Goal: Task Accomplishment & Management: Complete application form

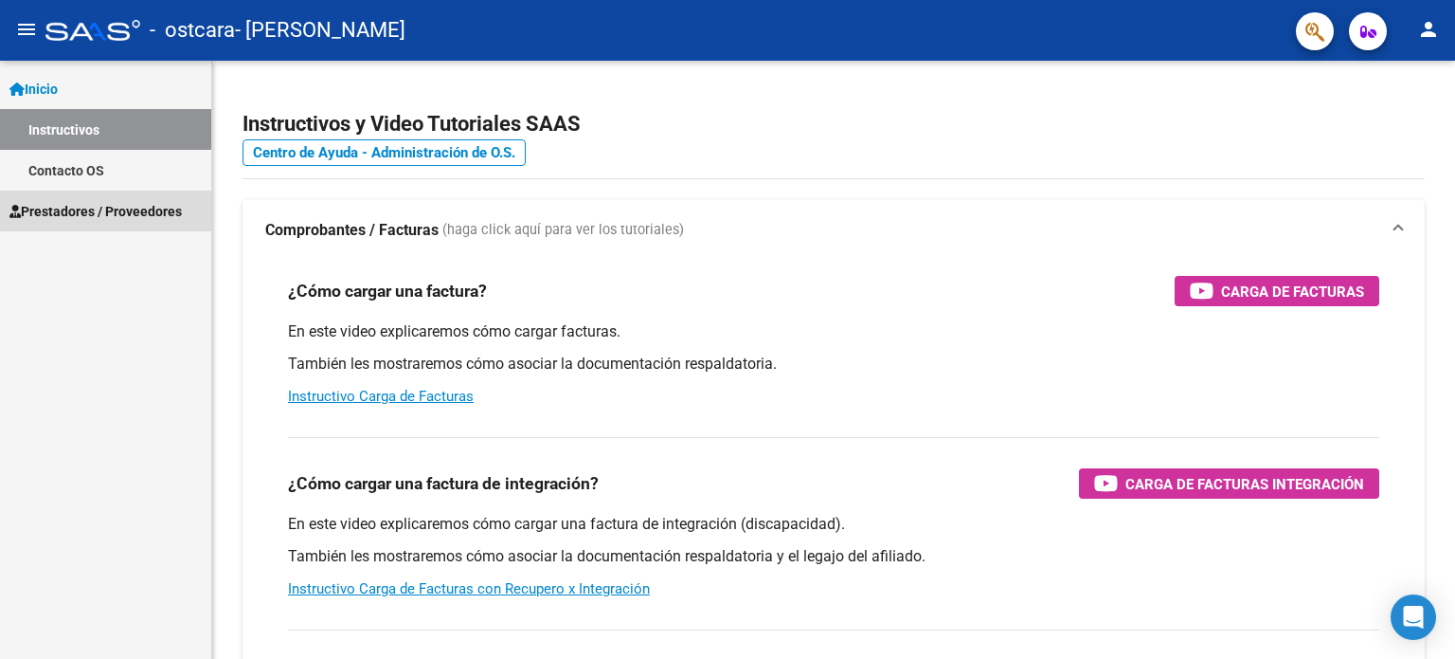
click at [95, 211] on span "Prestadores / Proveedores" at bounding box center [95, 211] width 172 height 21
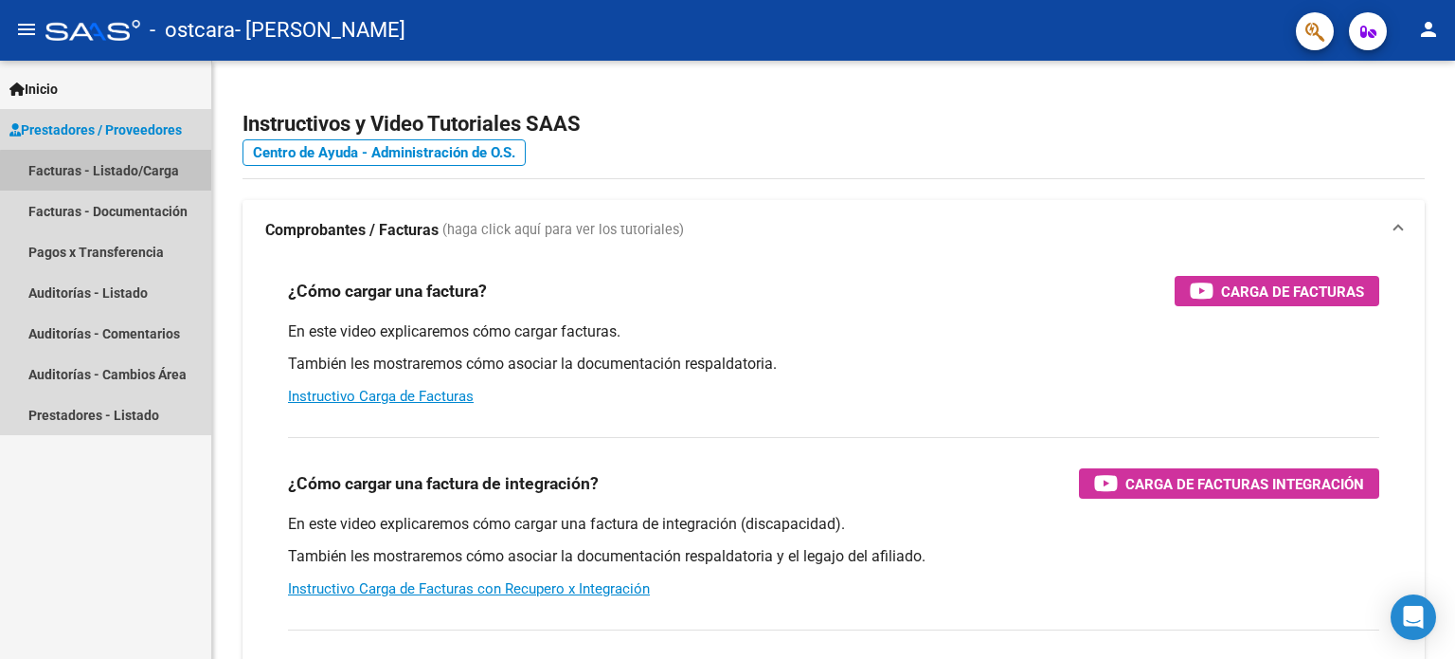
click at [122, 177] on link "Facturas - Listado/Carga" at bounding box center [105, 170] width 211 height 41
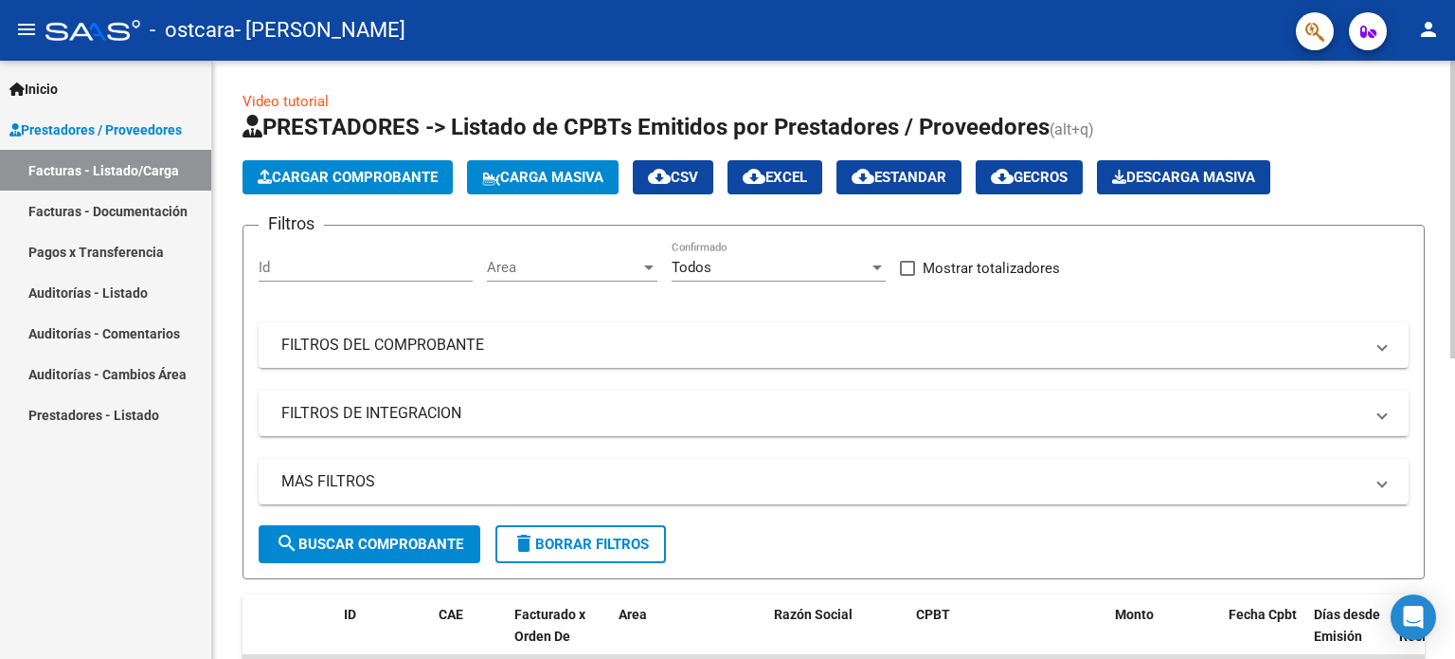
click at [343, 188] on button "Cargar Comprobante" at bounding box center [348, 177] width 210 height 34
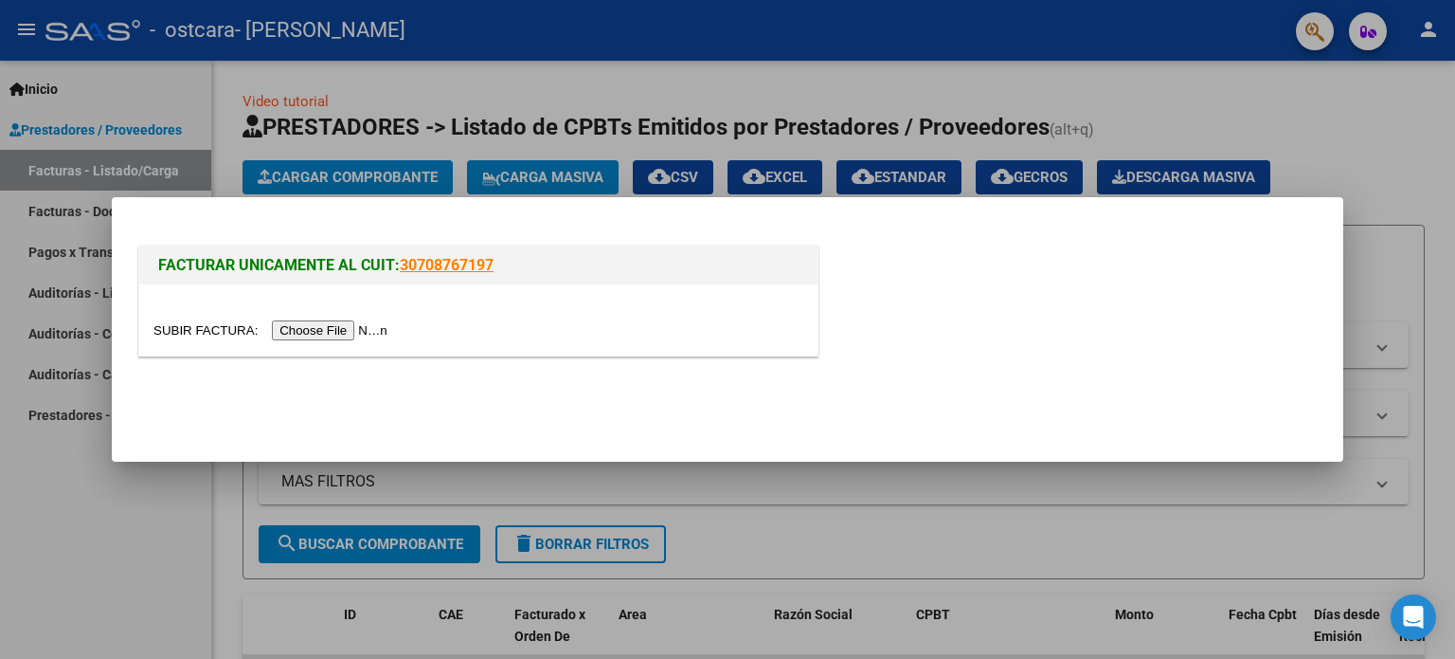
click at [360, 335] on input "file" at bounding box center [273, 330] width 240 height 20
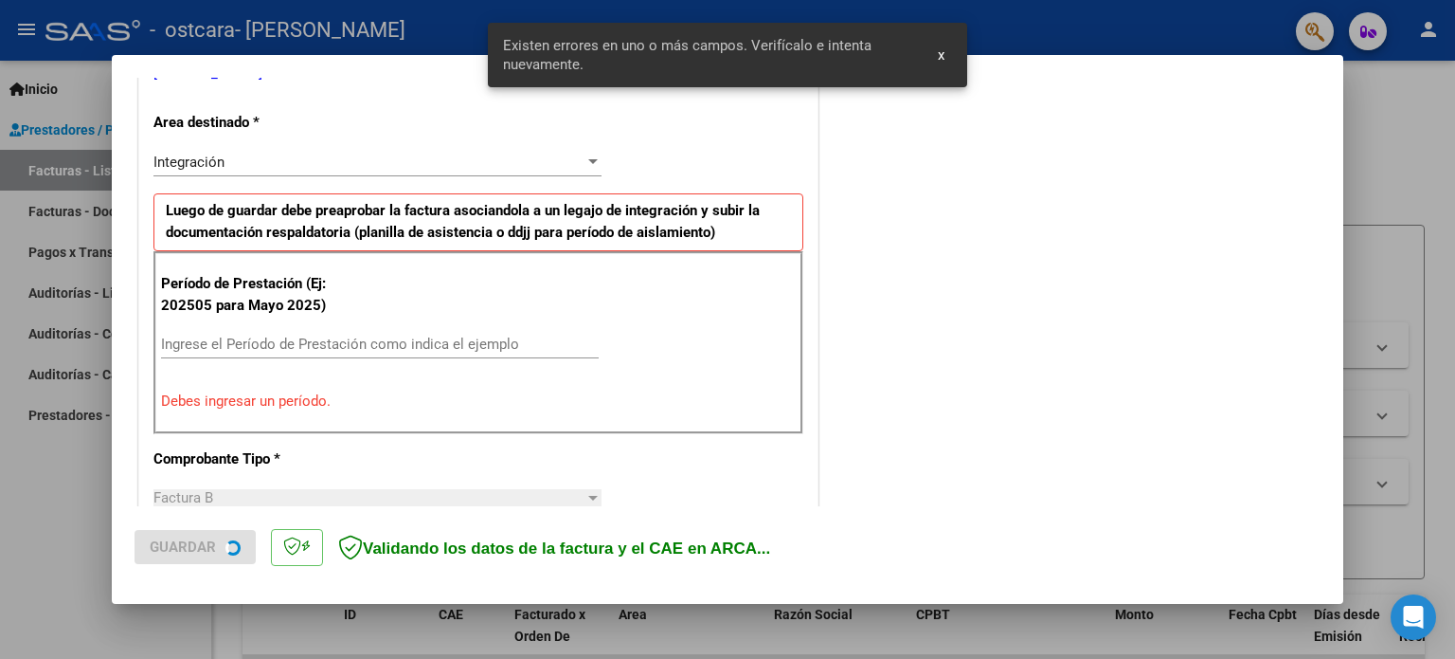
scroll to position [443, 0]
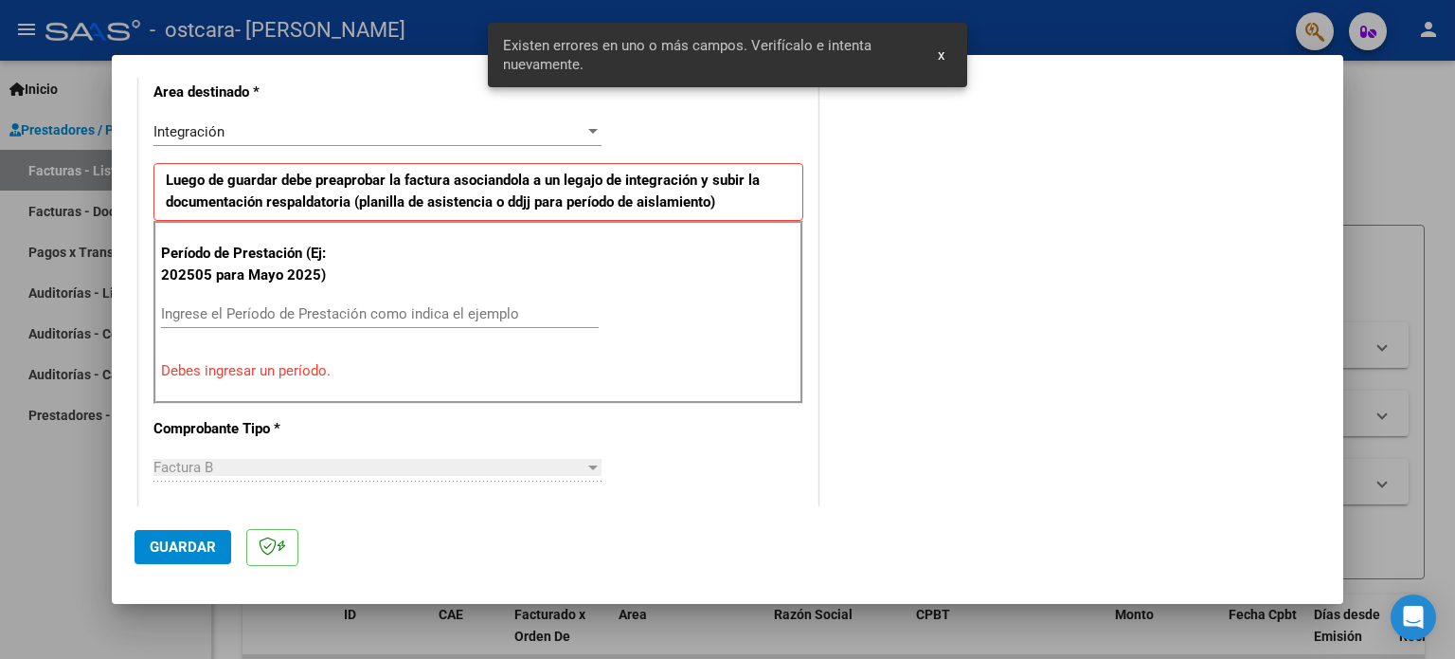
click at [406, 316] on input "Ingrese el Período de Prestación como indica el ejemplo" at bounding box center [380, 313] width 438 height 17
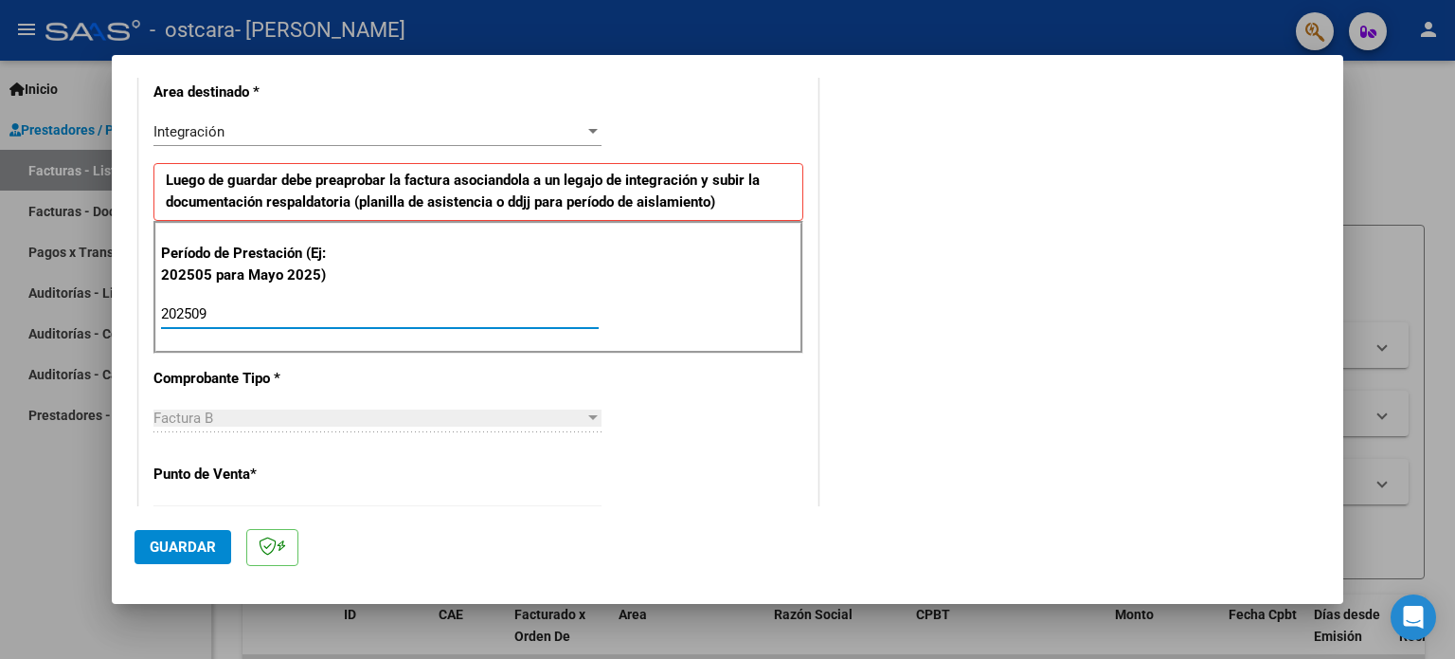
type input "202509"
click at [195, 553] on span "Guardar" at bounding box center [183, 546] width 66 height 17
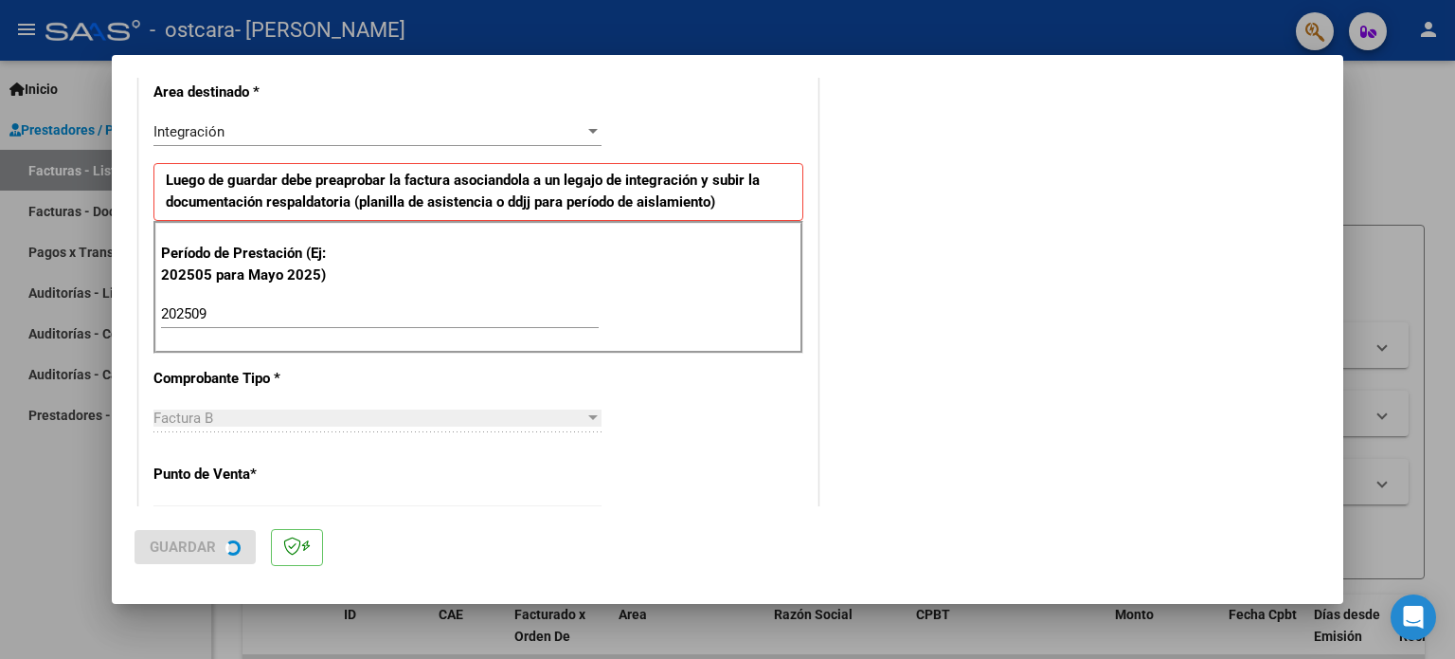
scroll to position [0, 0]
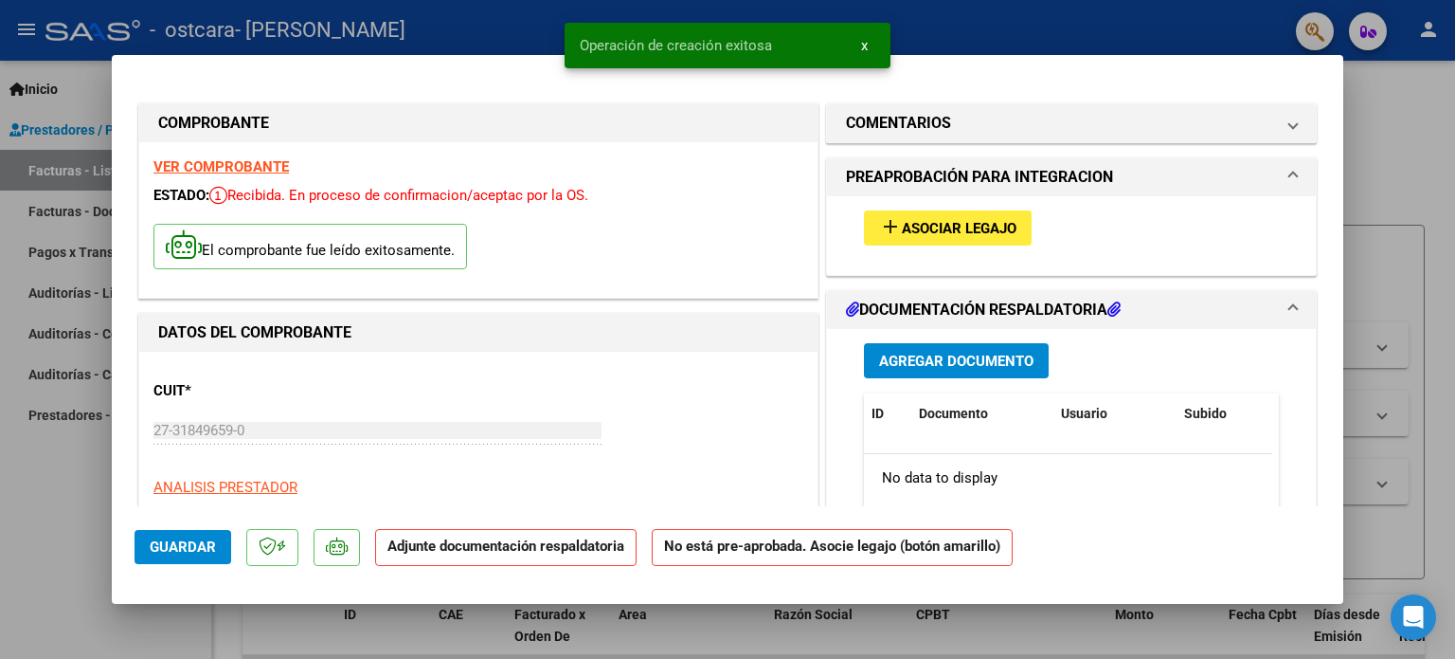
click at [940, 230] on span "Asociar Legajo" at bounding box center [959, 228] width 115 height 17
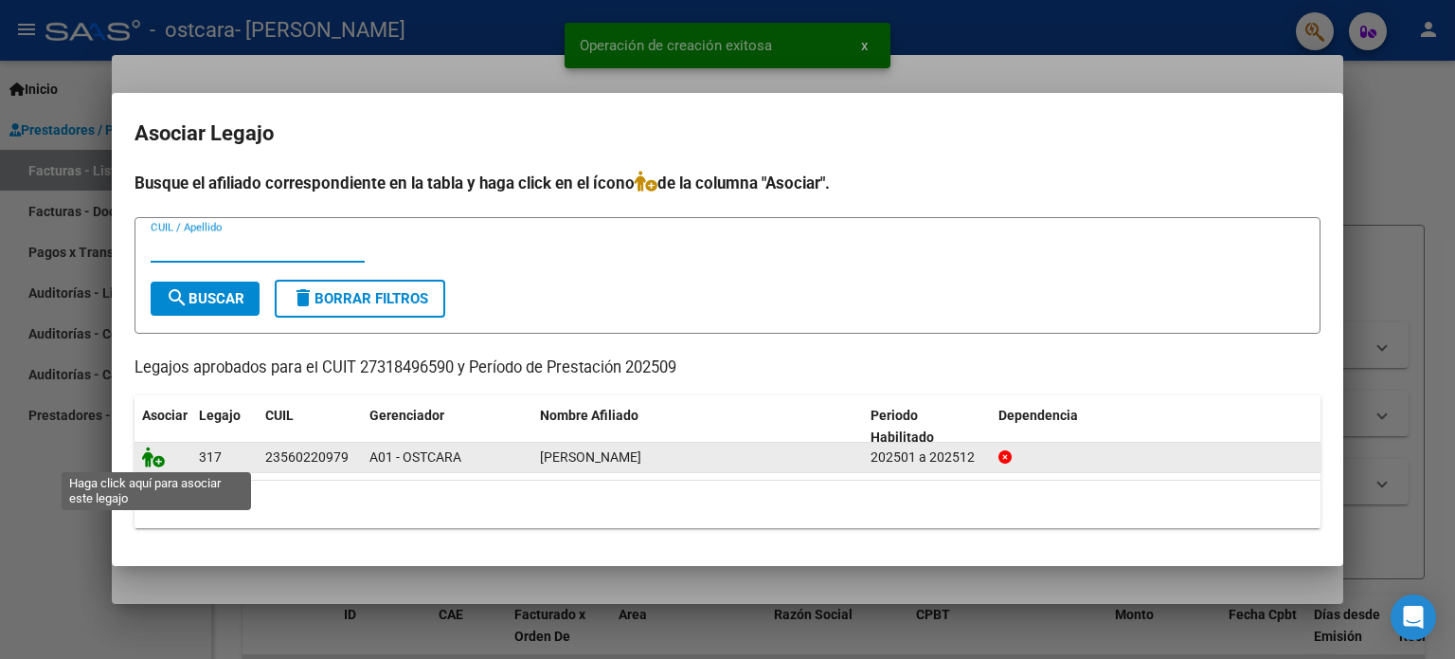
click at [160, 459] on icon at bounding box center [153, 456] width 23 height 21
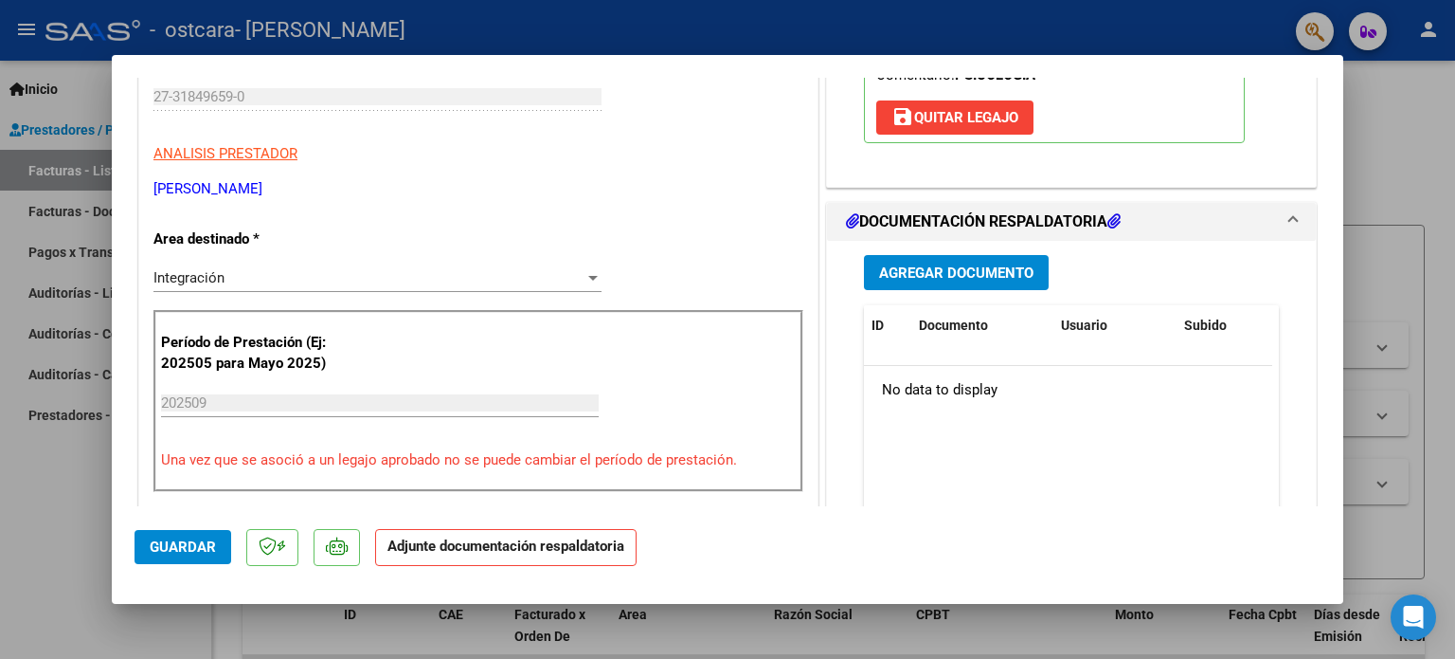
scroll to position [336, 0]
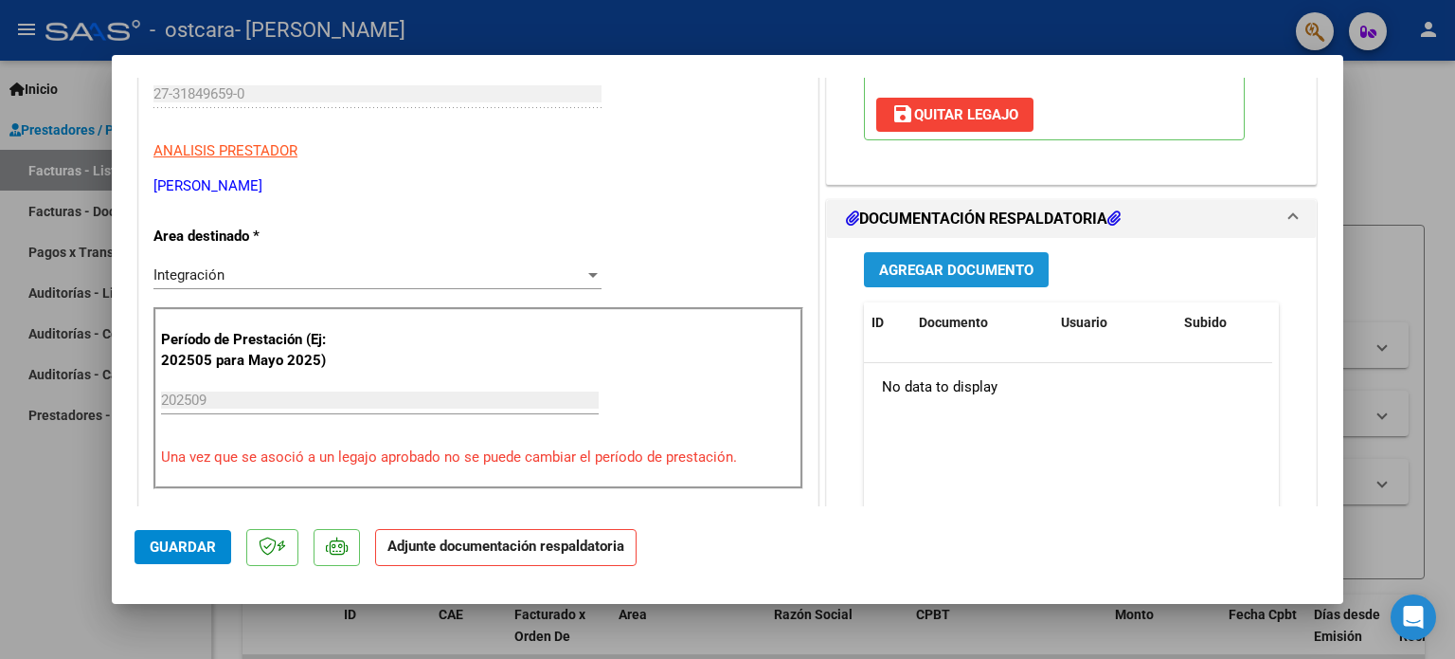
click at [1000, 268] on span "Agregar Documento" at bounding box center [956, 270] width 154 height 17
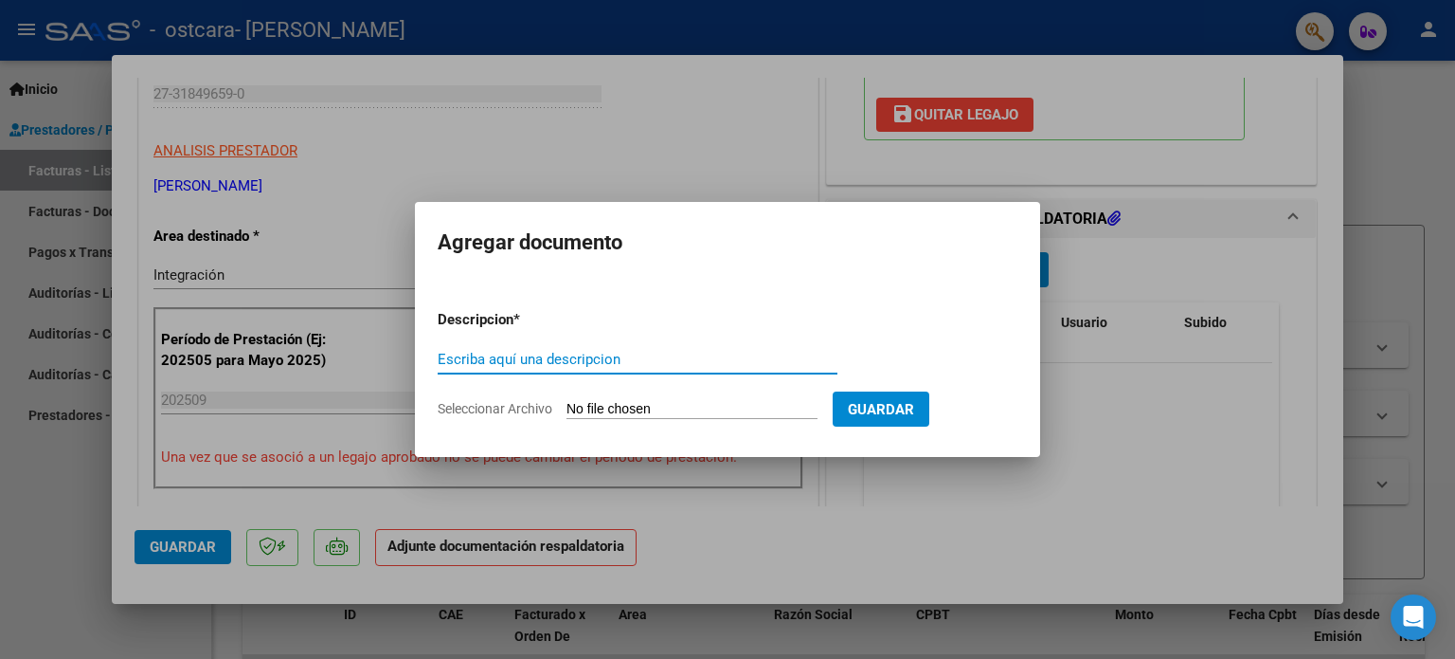
type input "O"
type input "Planilla Asistencia"
click at [682, 405] on input "Seleccionar Archivo" at bounding box center [692, 410] width 251 height 18
type input "C:\fakepath\planilla_asistencia_27318496590_06_05_729.pdf"
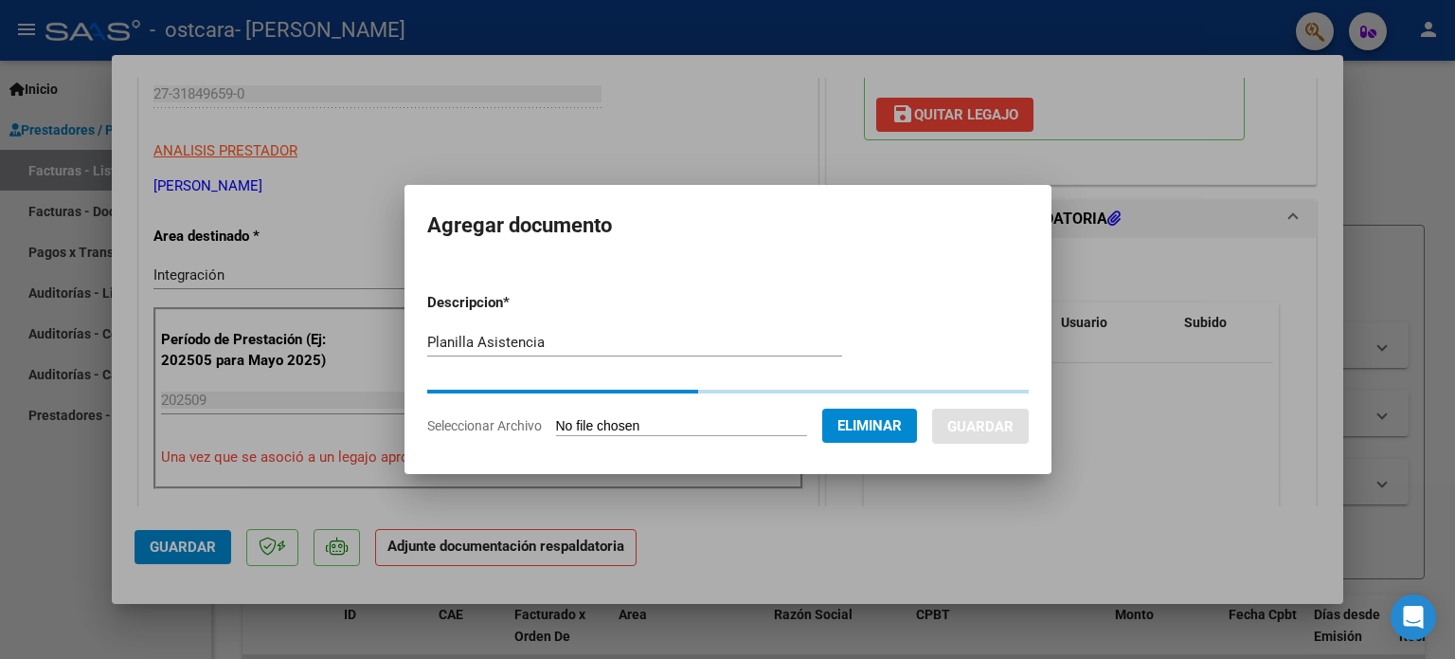
click at [781, 353] on div "Planilla Asistencia Escriba aquí una descripcion" at bounding box center [634, 342] width 415 height 28
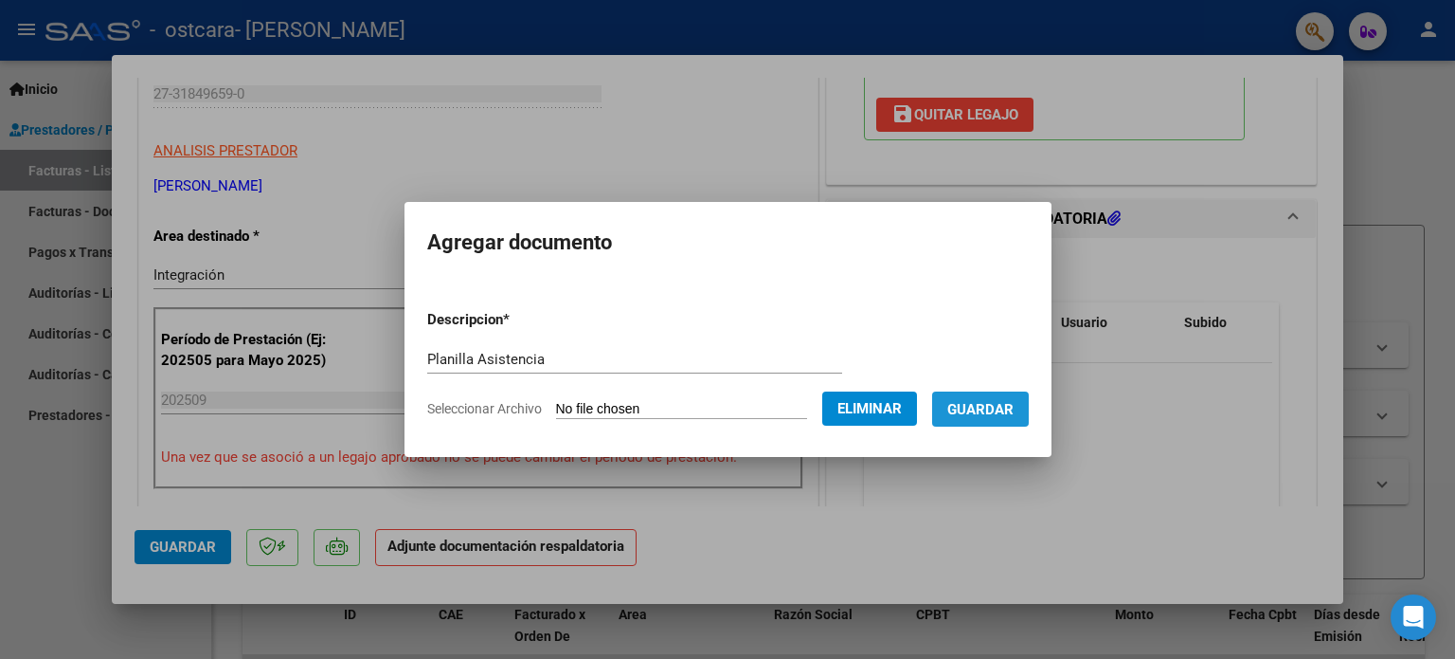
click at [989, 401] on span "Guardar" at bounding box center [980, 409] width 66 height 17
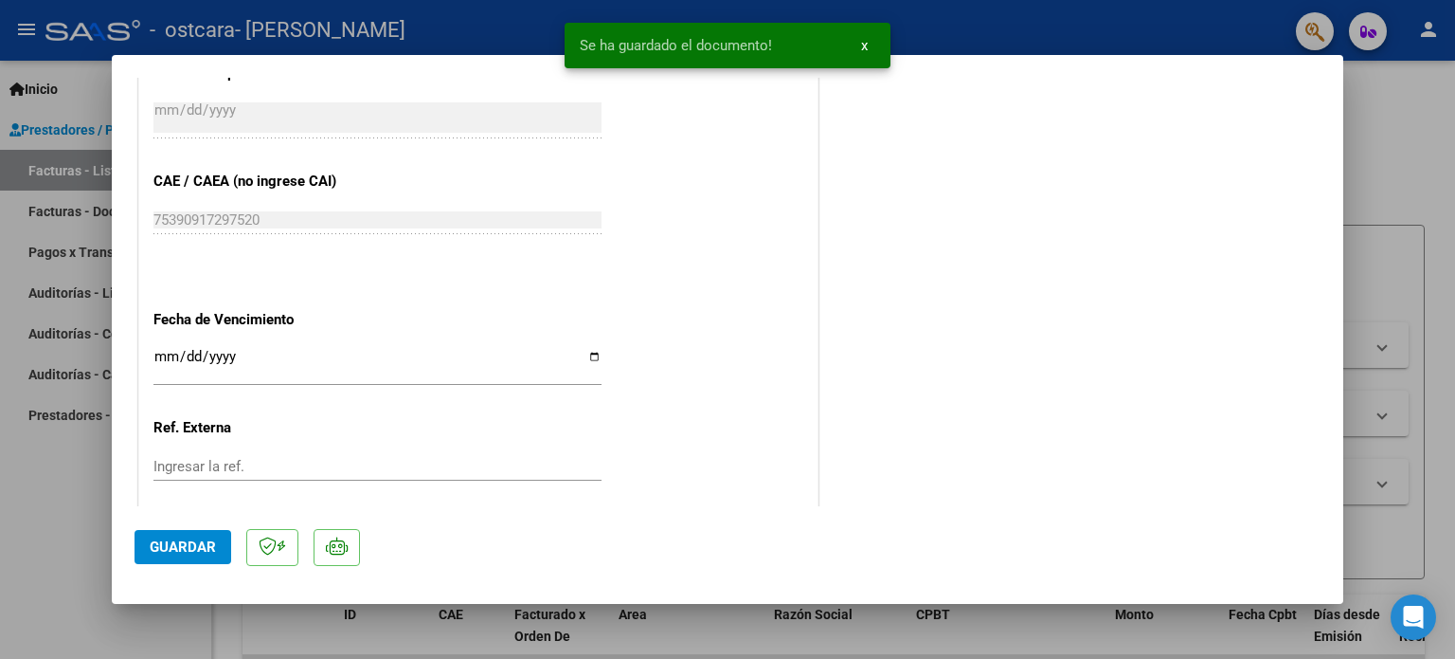
scroll to position [1266, 0]
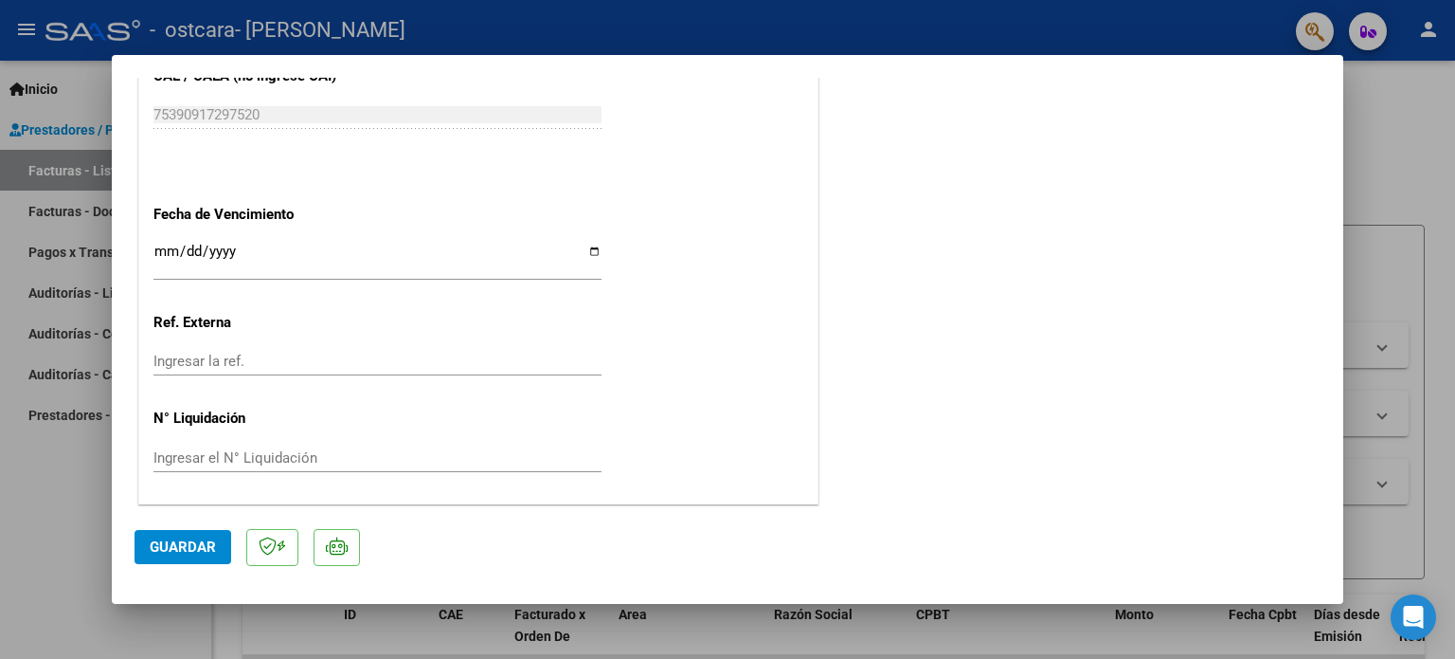
click at [193, 544] on span "Guardar" at bounding box center [183, 546] width 66 height 17
